Goal: Transaction & Acquisition: Purchase product/service

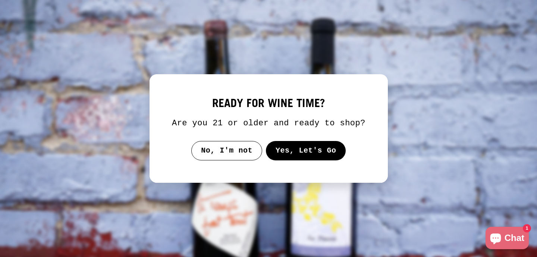
click at [299, 160] on button "Yes, Let's Go" at bounding box center [306, 150] width 80 height 19
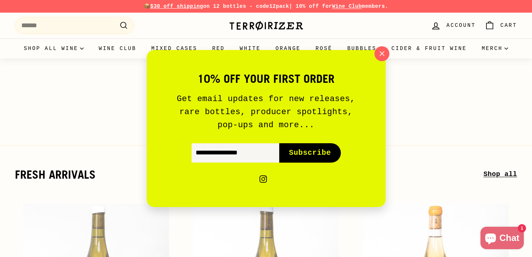
scroll to position [109, 0]
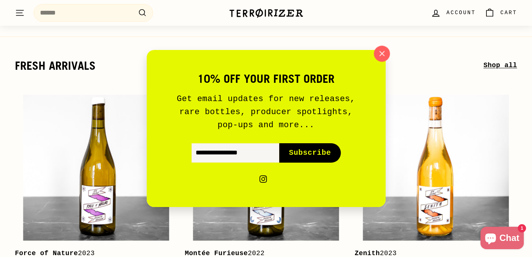
click at [378, 55] on icon "button" at bounding box center [381, 53] width 11 height 11
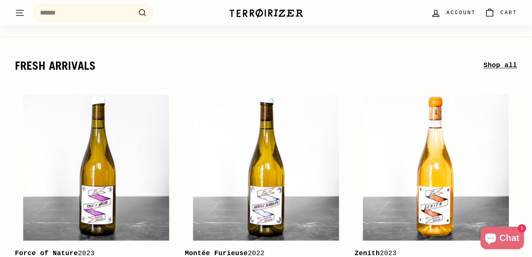
scroll to position [0, 0]
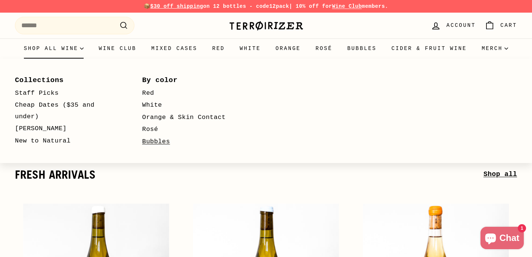
click at [153, 141] on link "Bubbles" at bounding box center [195, 142] width 106 height 12
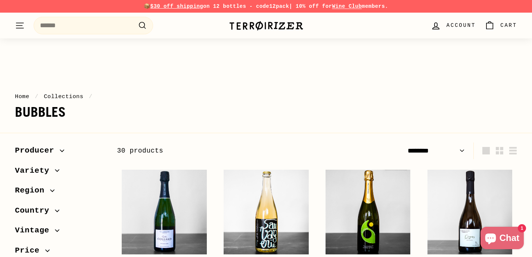
select select "******"
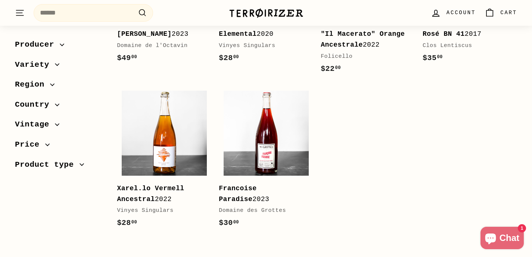
scroll to position [1257, 0]
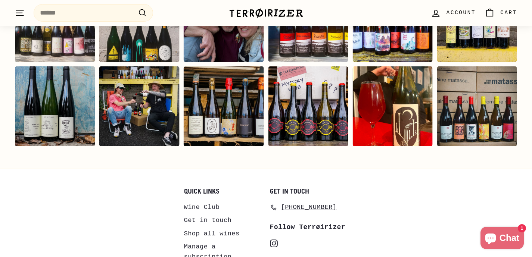
scroll to position [1614, 0]
